Goal: Task Accomplishment & Management: Manage account settings

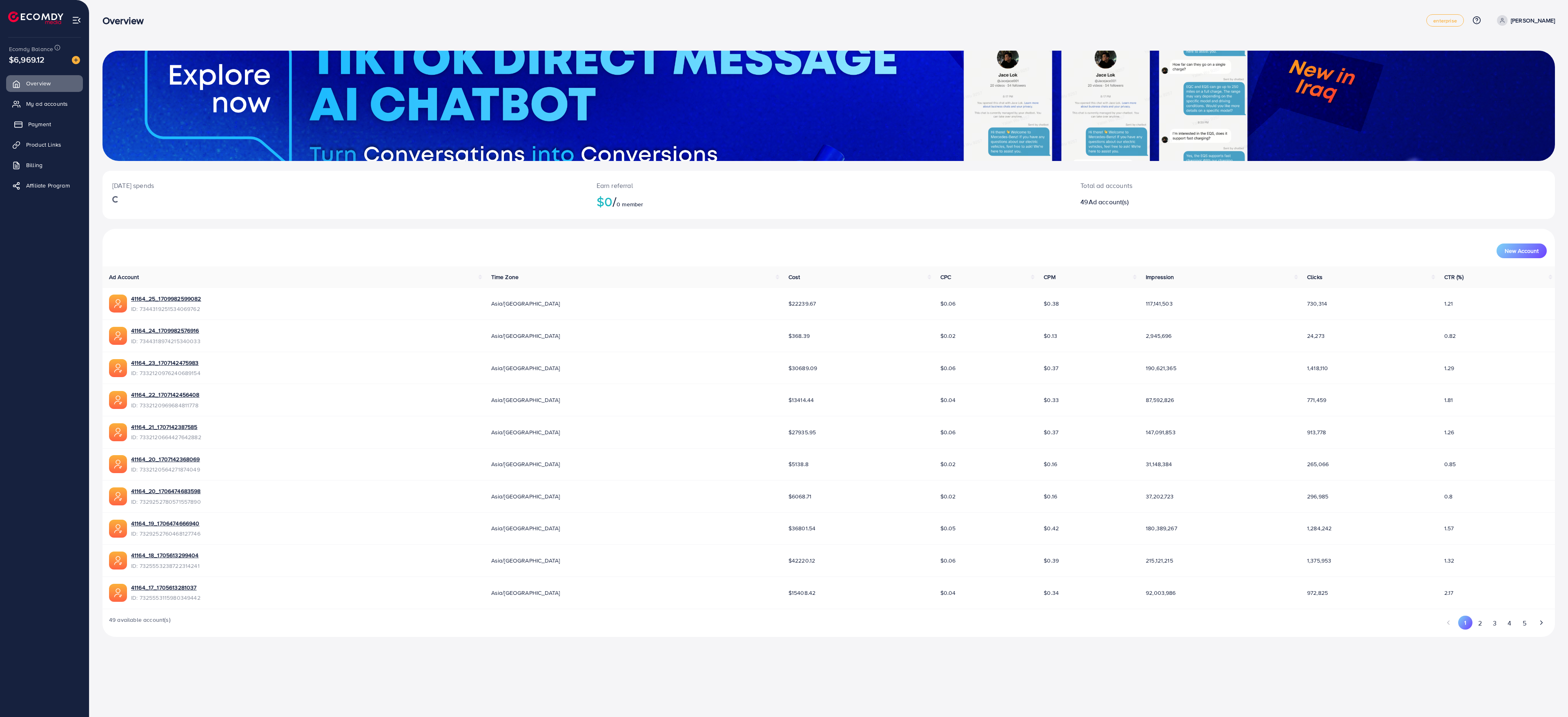
click at [39, 126] on span "Payment" at bounding box center [39, 124] width 23 height 8
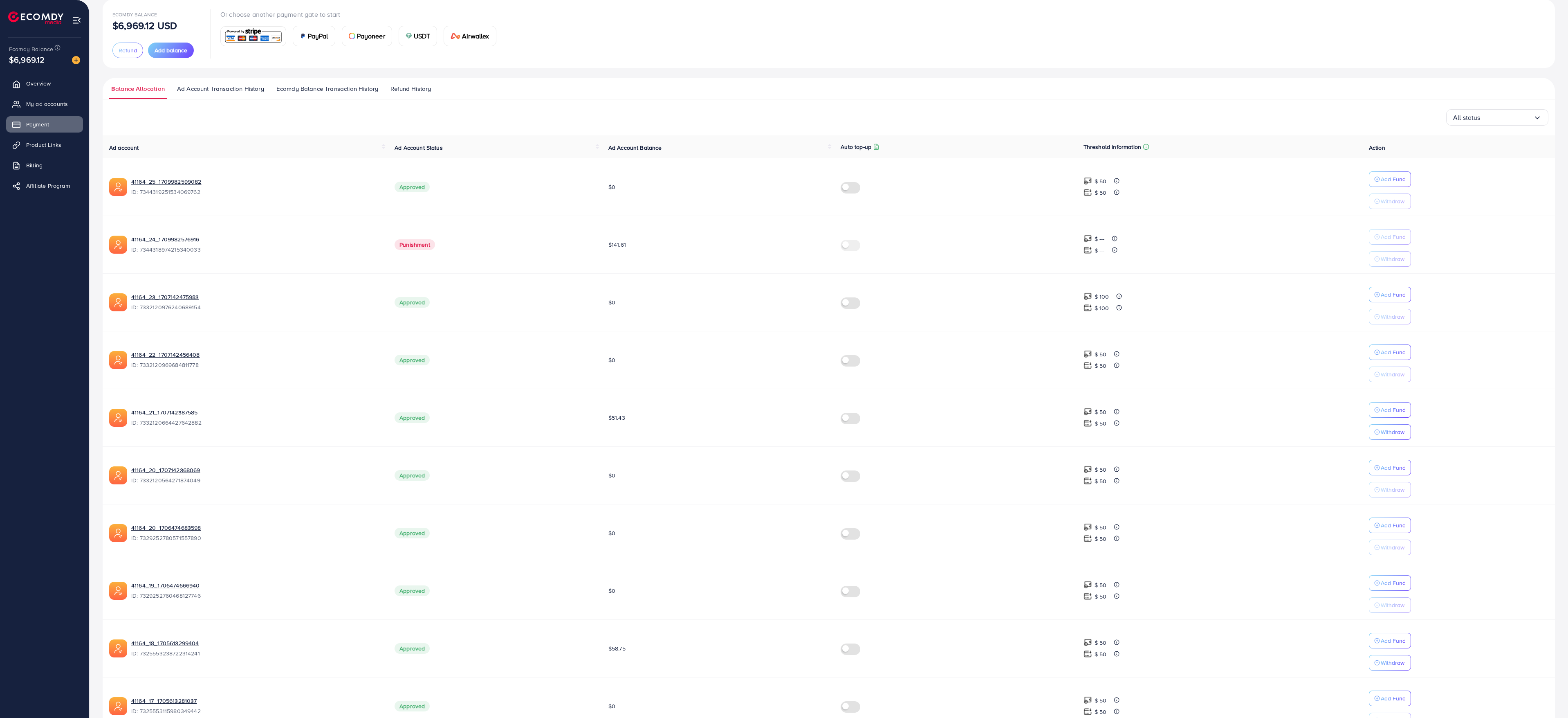
scroll to position [110, 0]
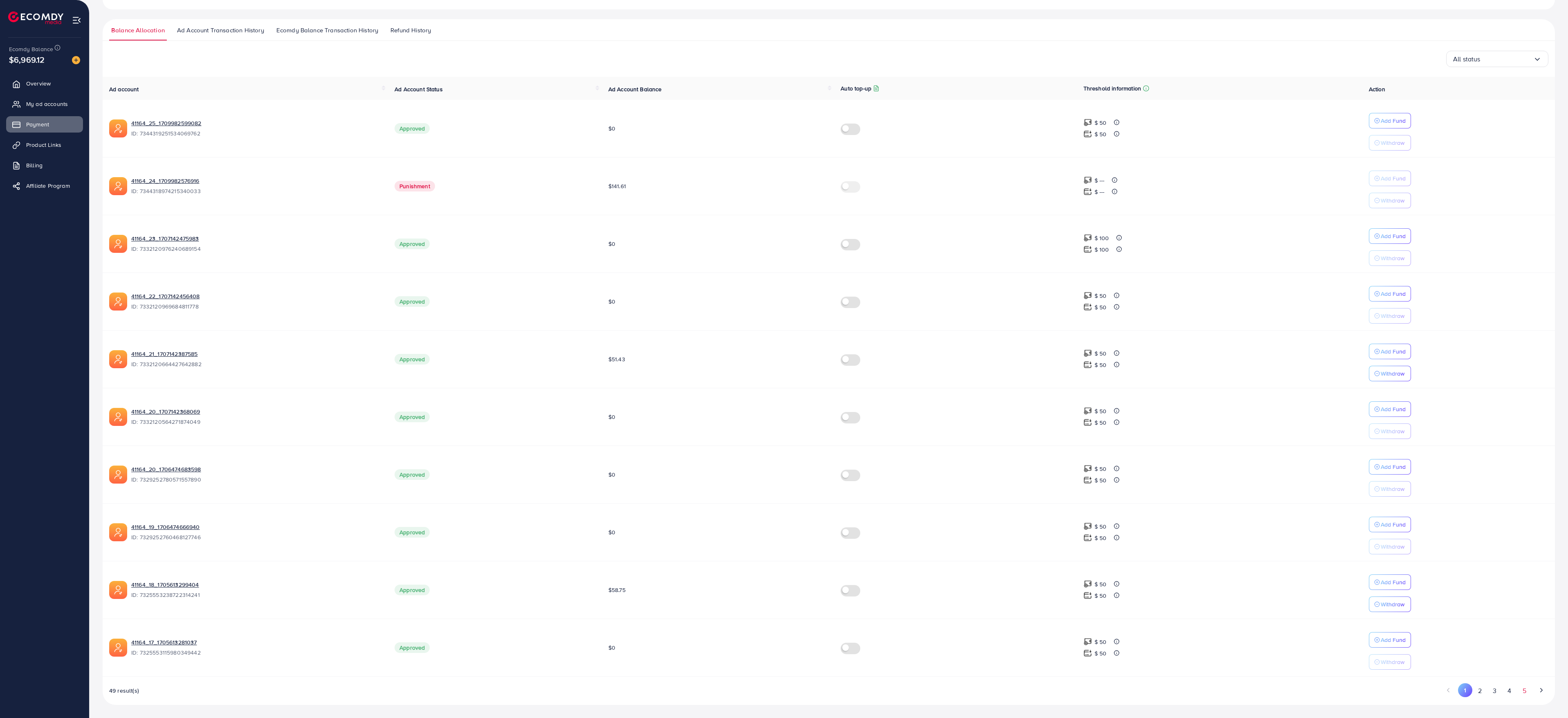
click at [1522, 688] on button "5" at bounding box center [1525, 690] width 15 height 15
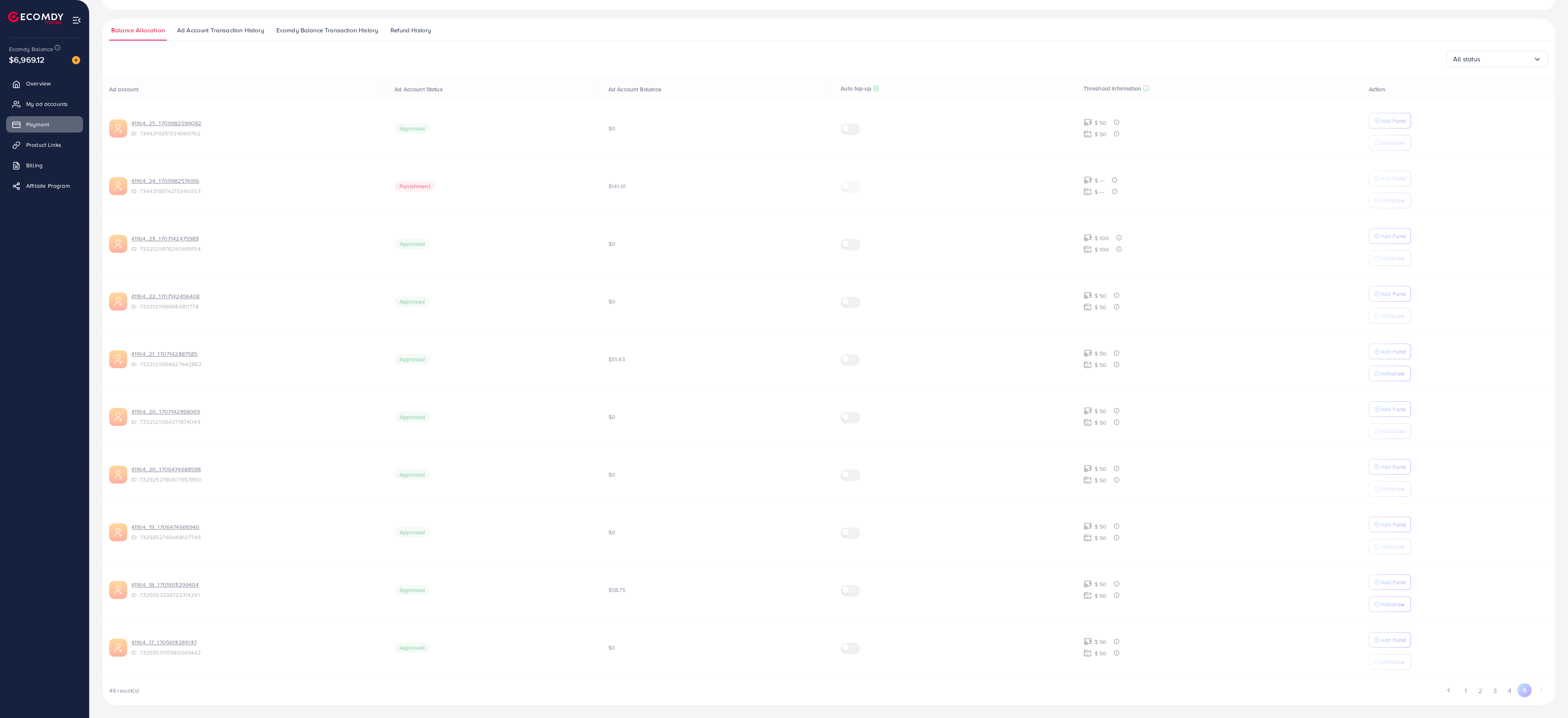
scroll to position [52, 0]
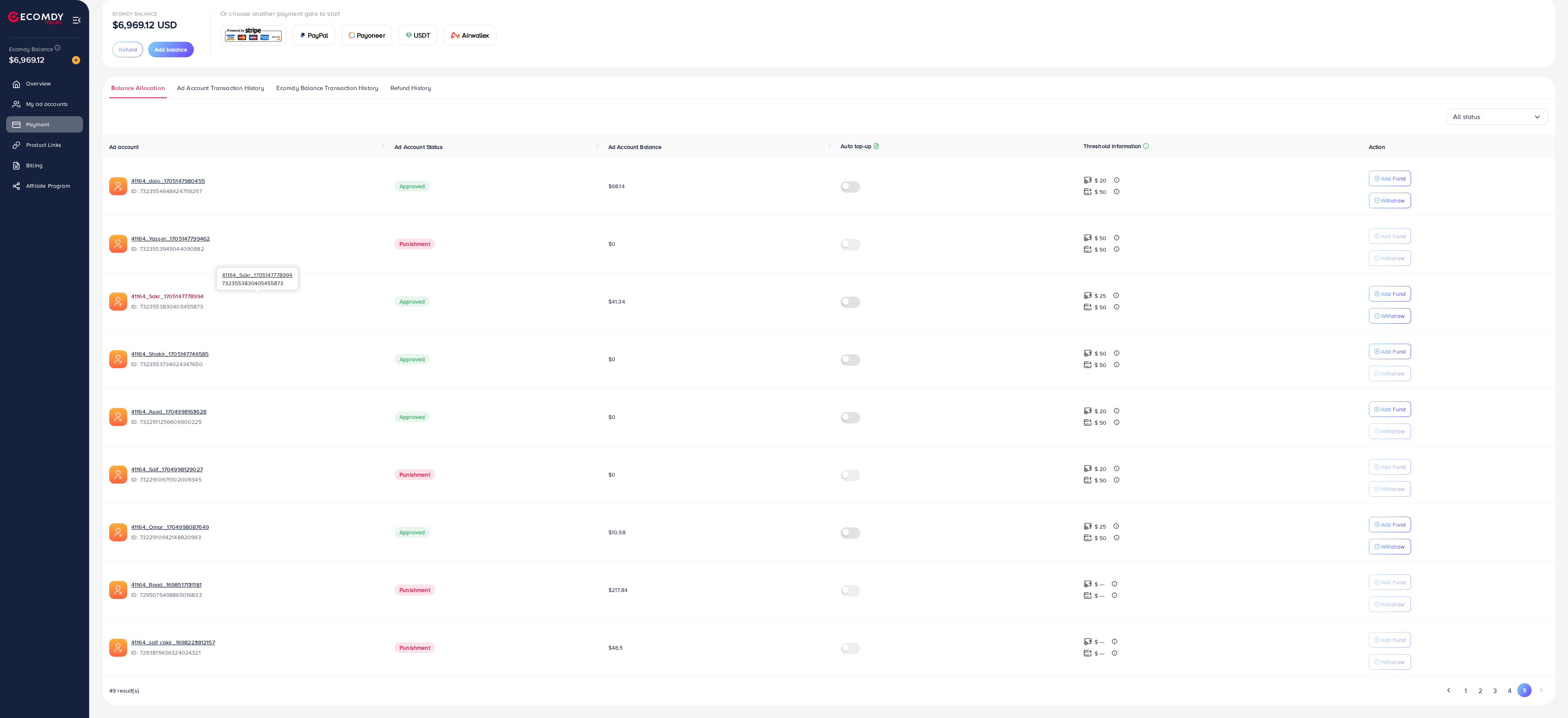
click at [159, 293] on link "41164_Sakr_1705147778994" at bounding box center [256, 296] width 250 height 8
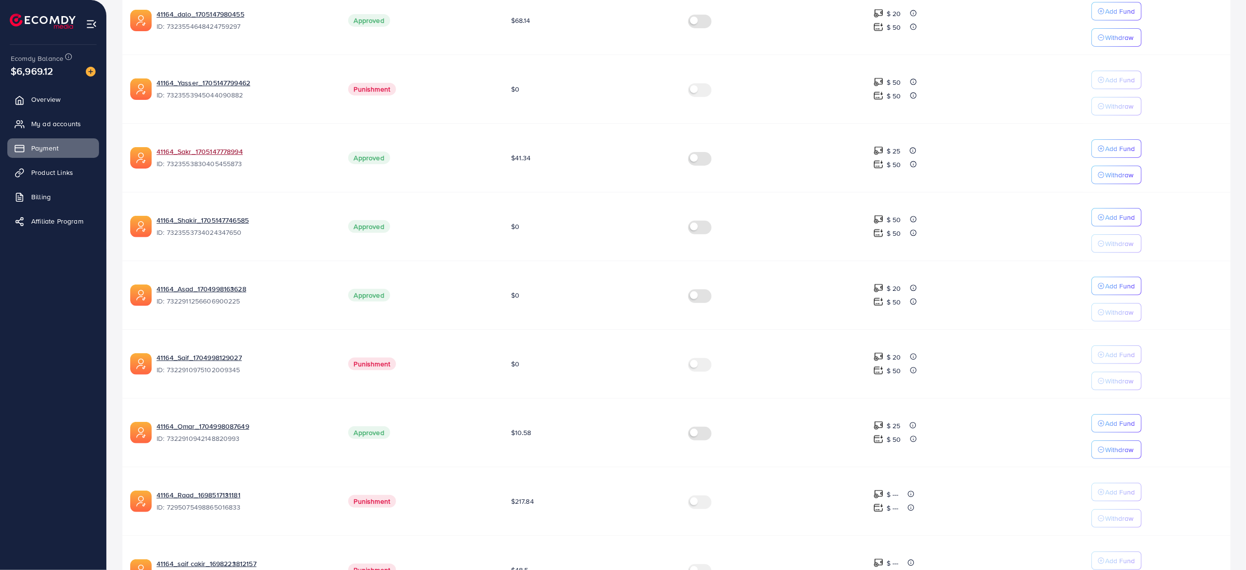
scroll to position [339, 0]
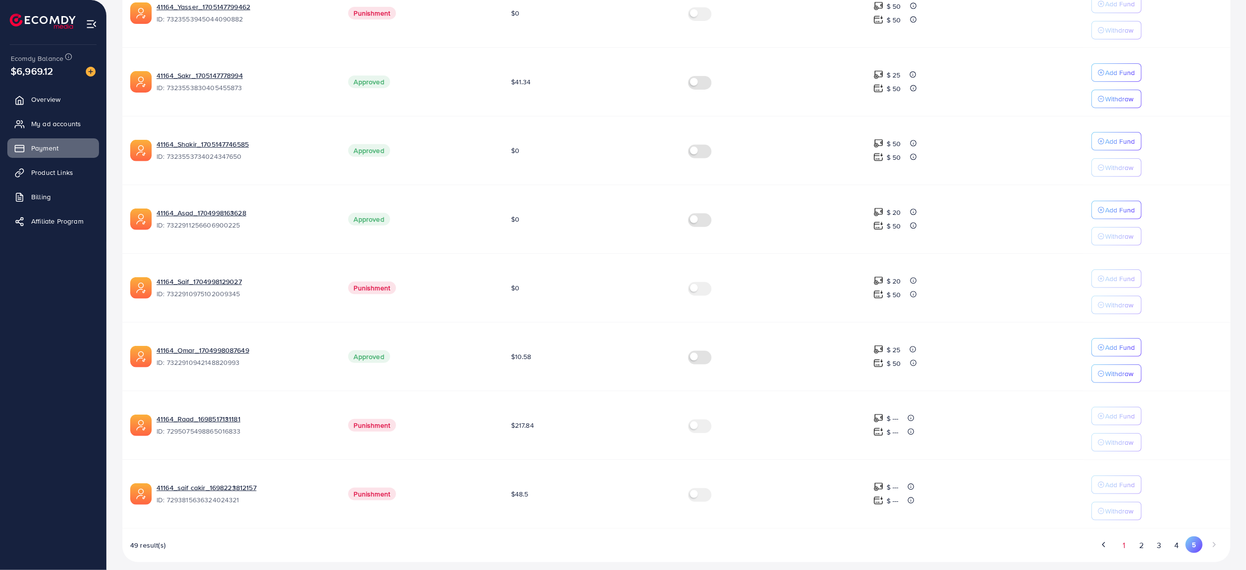
click at [1124, 544] on button "1" at bounding box center [1123, 546] width 17 height 18
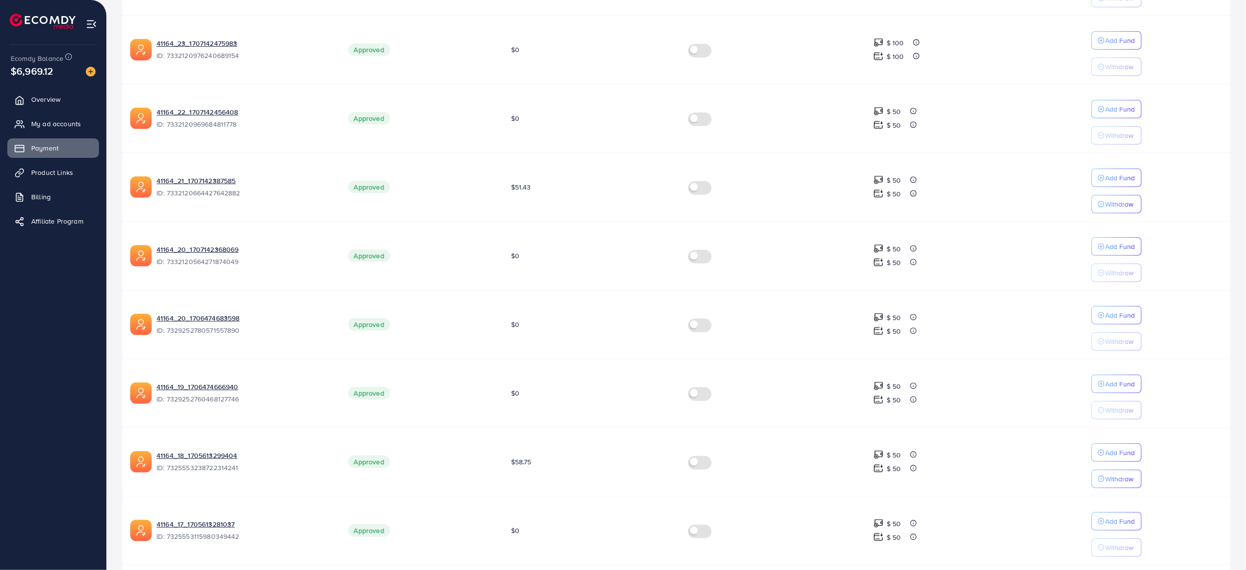
scroll to position [408, 0]
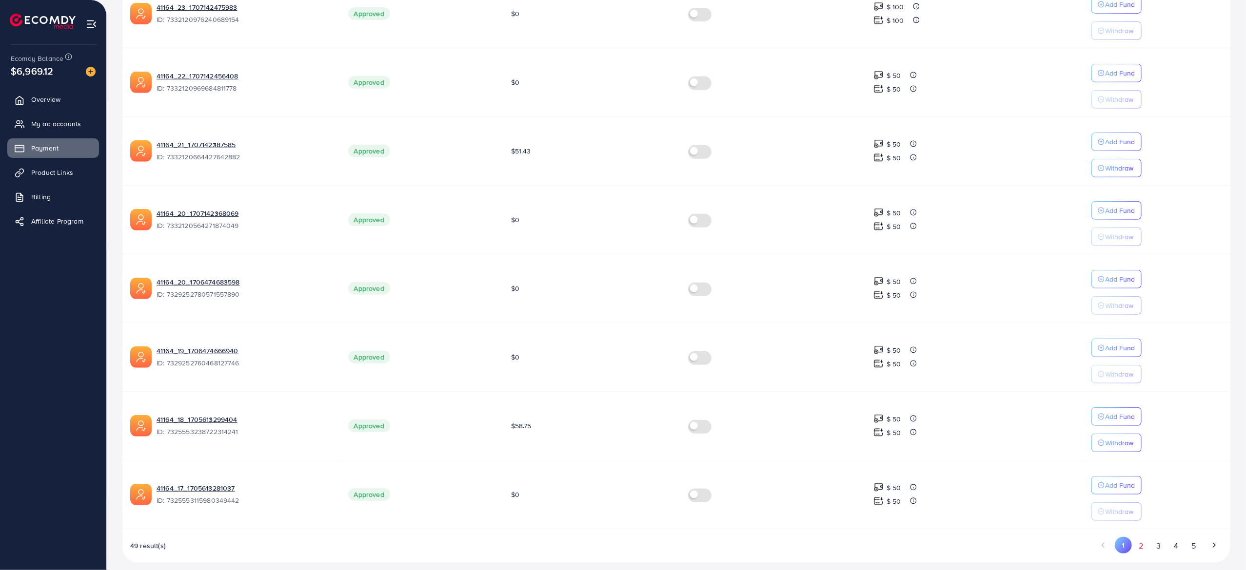
click at [1140, 542] on button "2" at bounding box center [1140, 546] width 18 height 18
click at [1159, 537] on button "3" at bounding box center [1158, 546] width 18 height 18
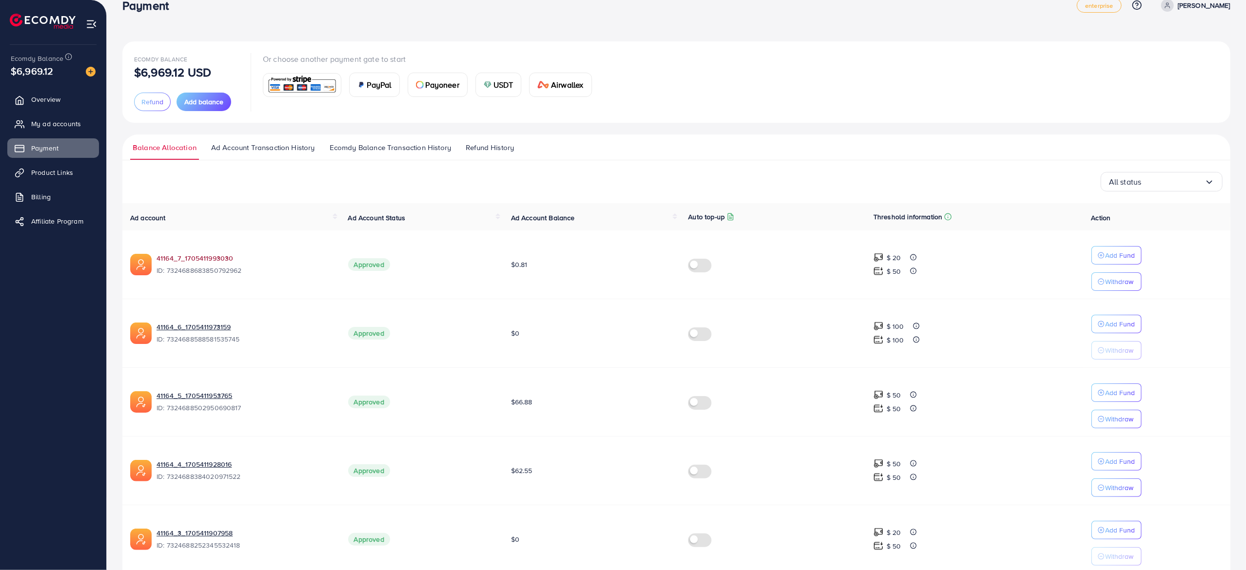
scroll to position [19, 0]
click at [197, 262] on link "41164_7_1705411993030" at bounding box center [244, 259] width 176 height 10
